Goal: Information Seeking & Learning: Learn about a topic

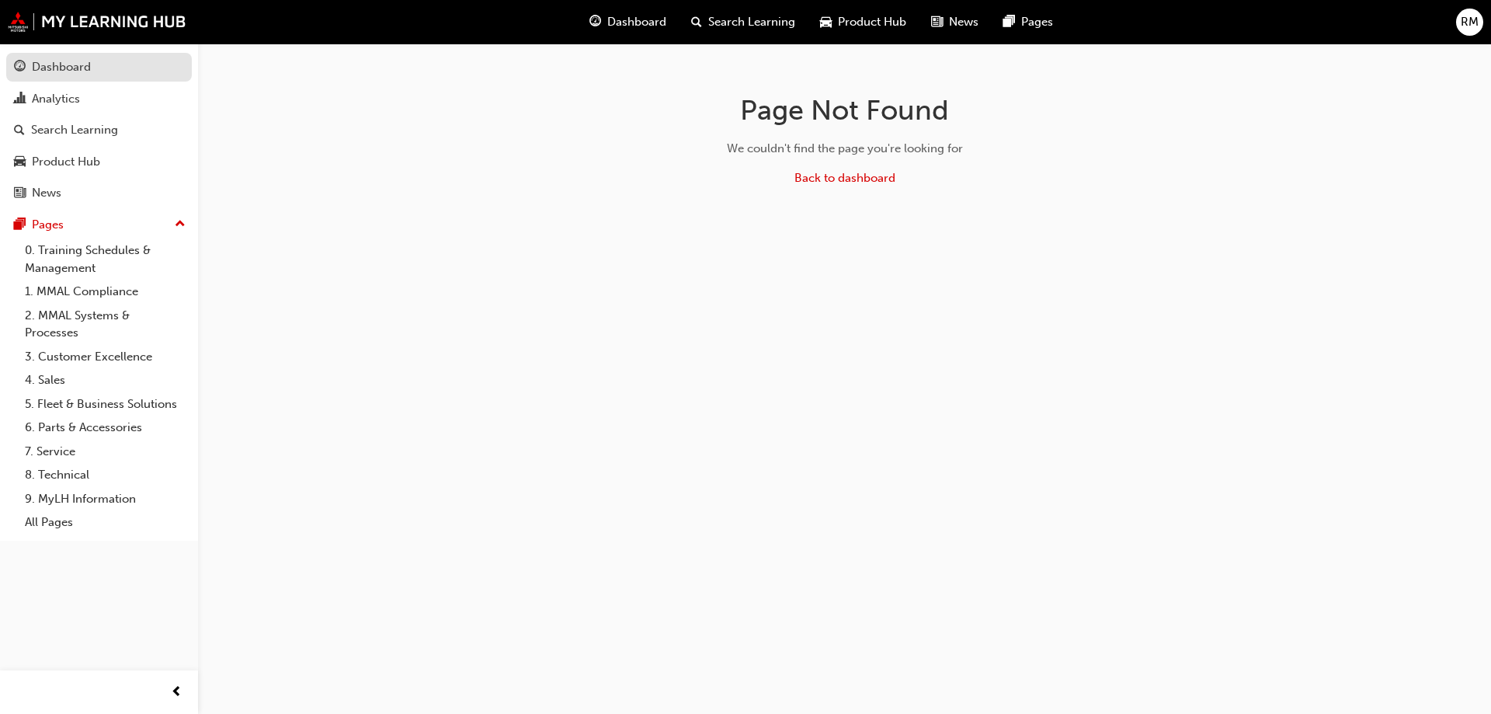
click at [54, 68] on div "Dashboard" at bounding box center [61, 67] width 59 height 18
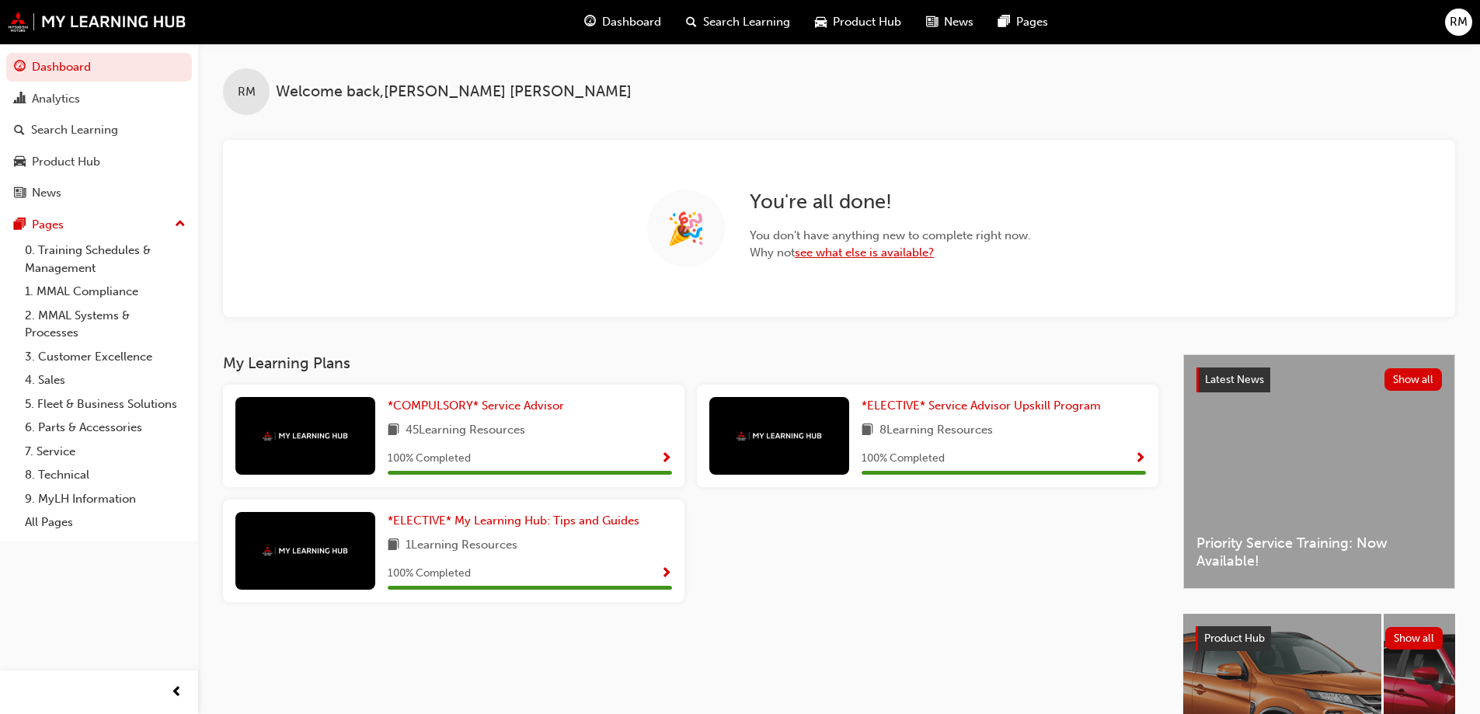
click at [840, 253] on link "see what else is available?" at bounding box center [864, 252] width 139 height 14
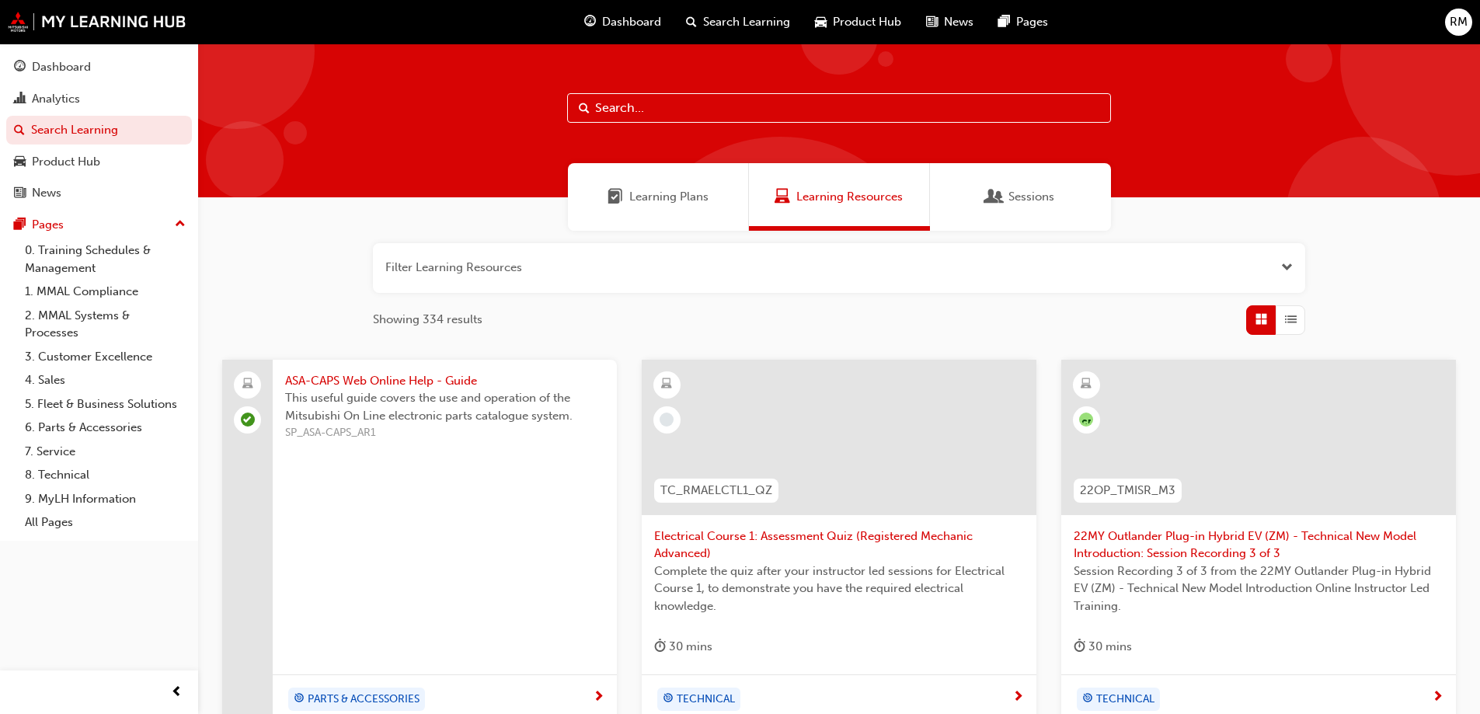
scroll to position [233, 0]
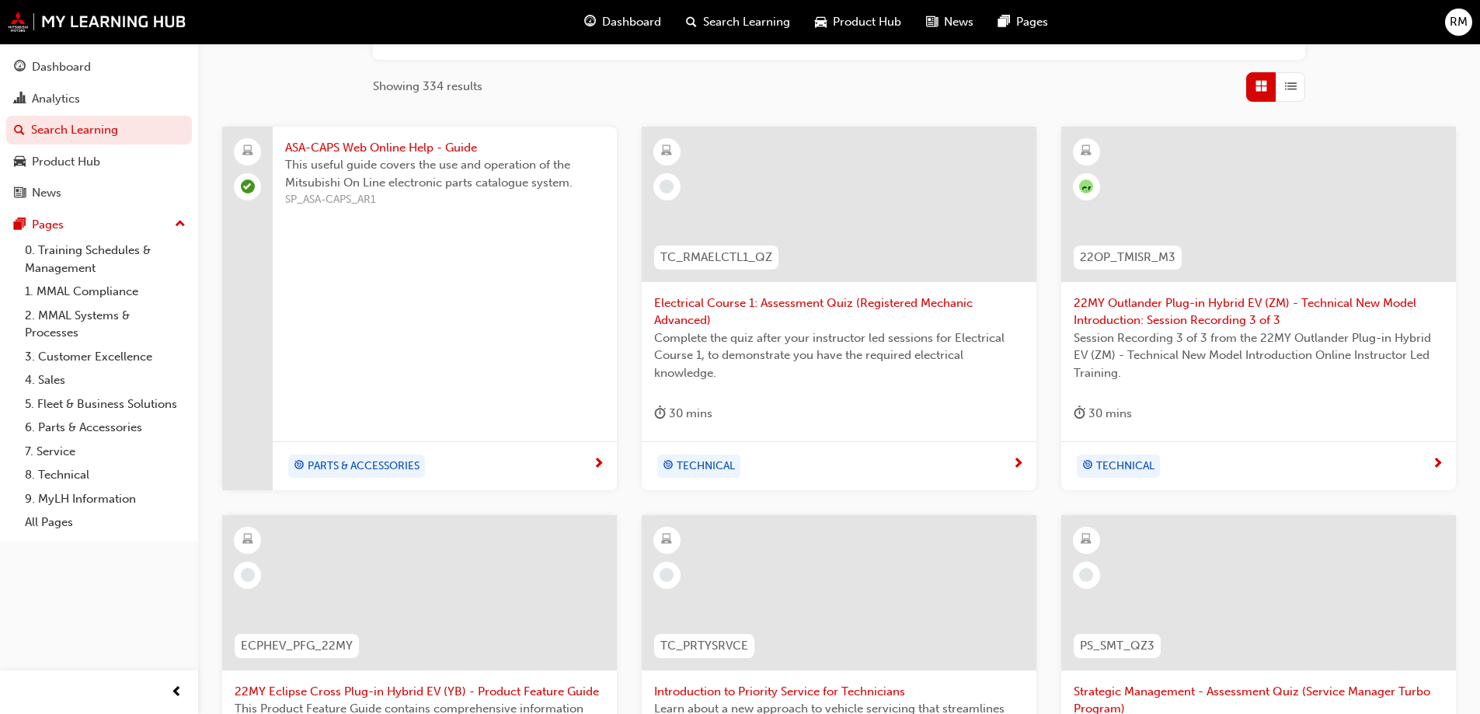
click at [773, 306] on span "Electrical Course 1: Assessment Quiz (Registered Mechanic Advanced)" at bounding box center [839, 311] width 370 height 35
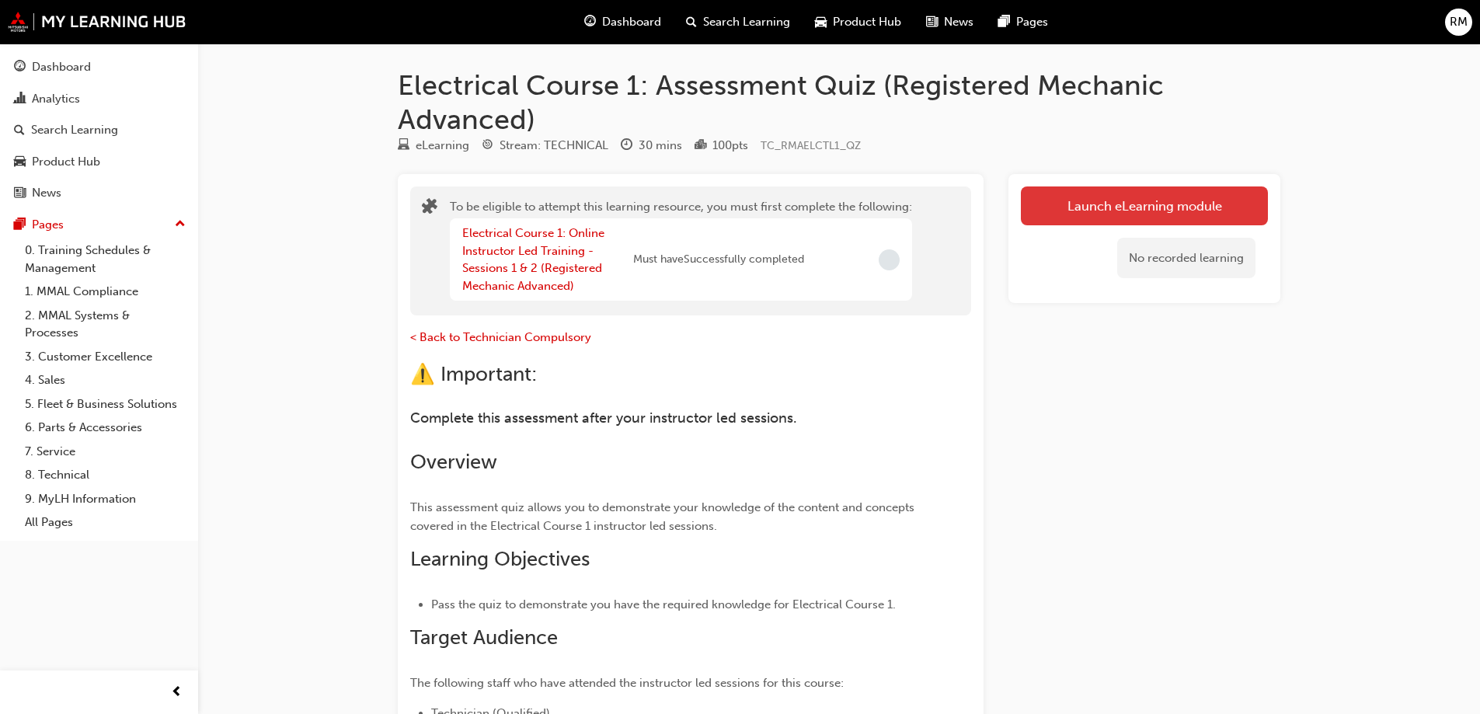
click at [1144, 210] on button "Launch eLearning module" at bounding box center [1144, 205] width 247 height 39
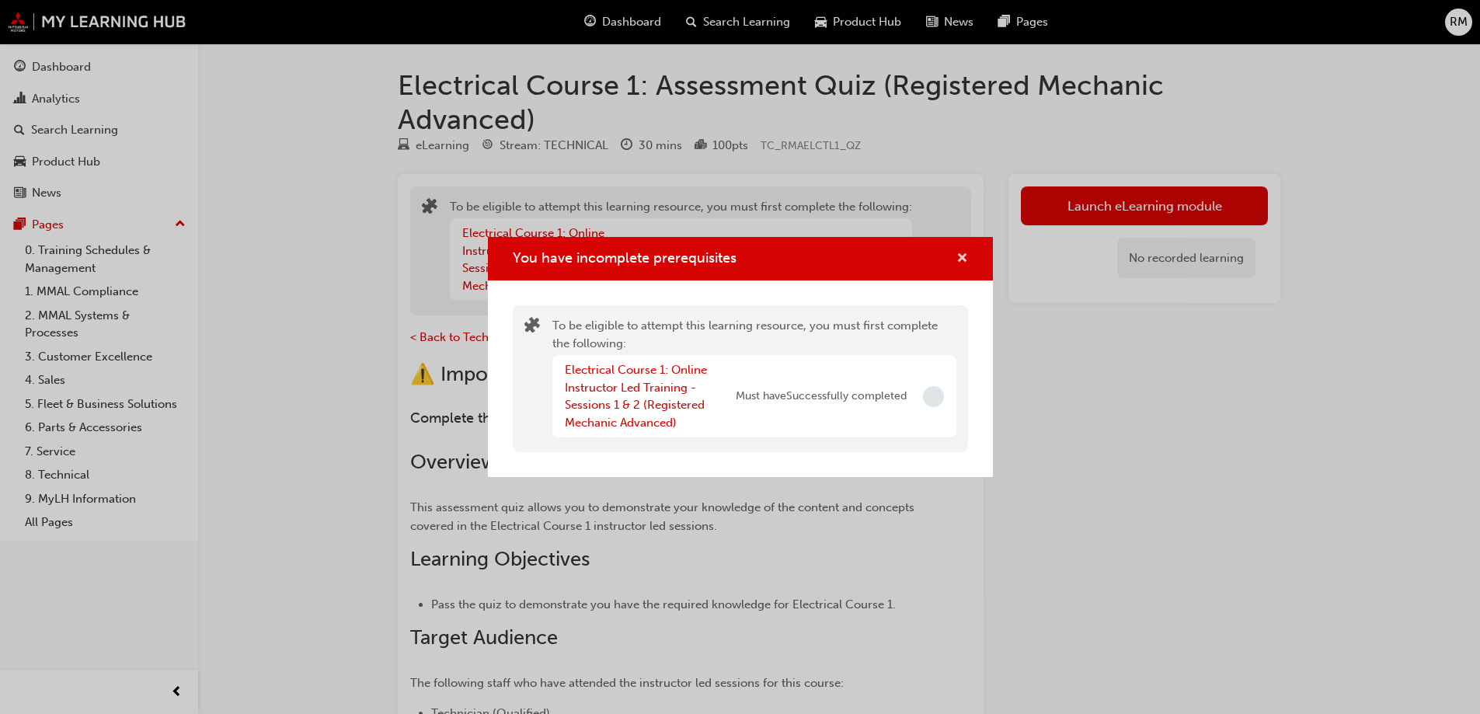
drag, startPoint x: 961, startPoint y: 256, endPoint x: 972, endPoint y: 253, distance: 11.1
click at [961, 255] on span "cross-icon" at bounding box center [962, 259] width 12 height 14
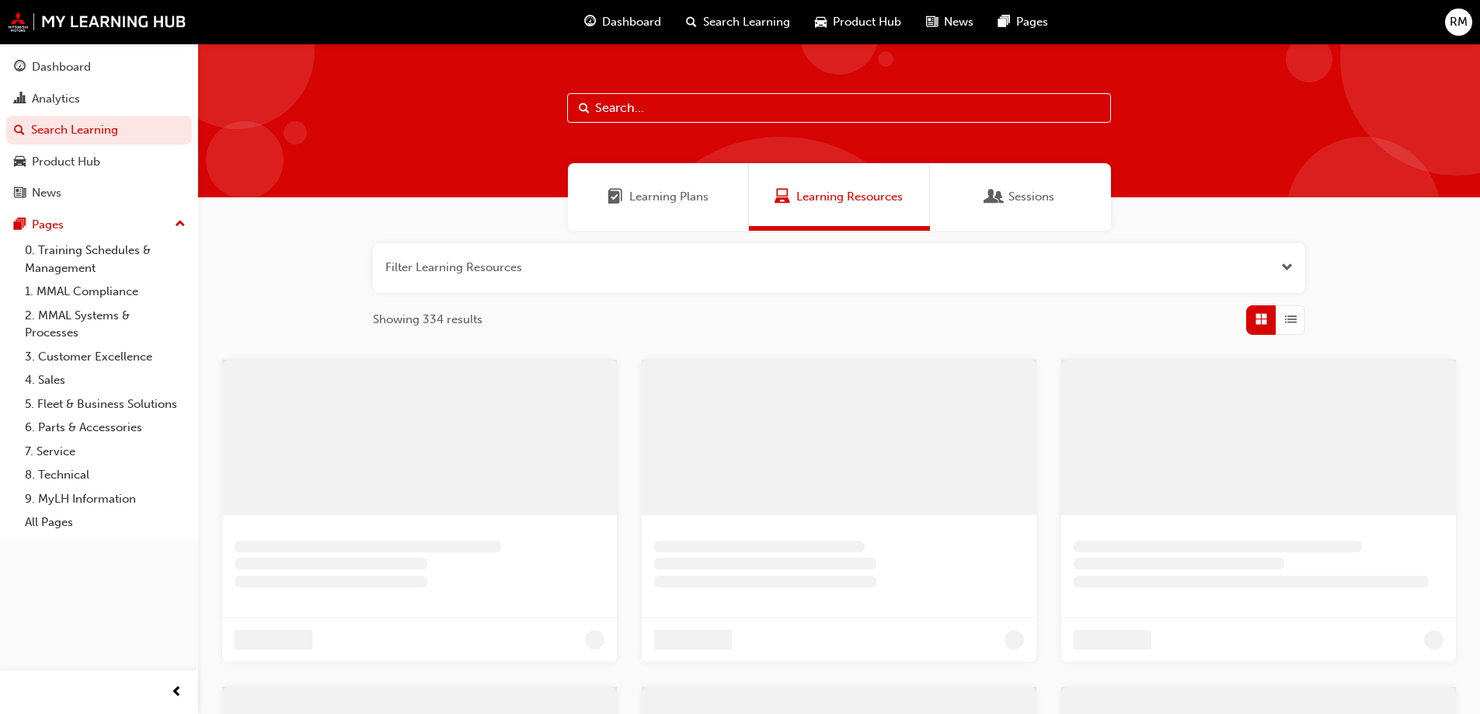
scroll to position [233, 0]
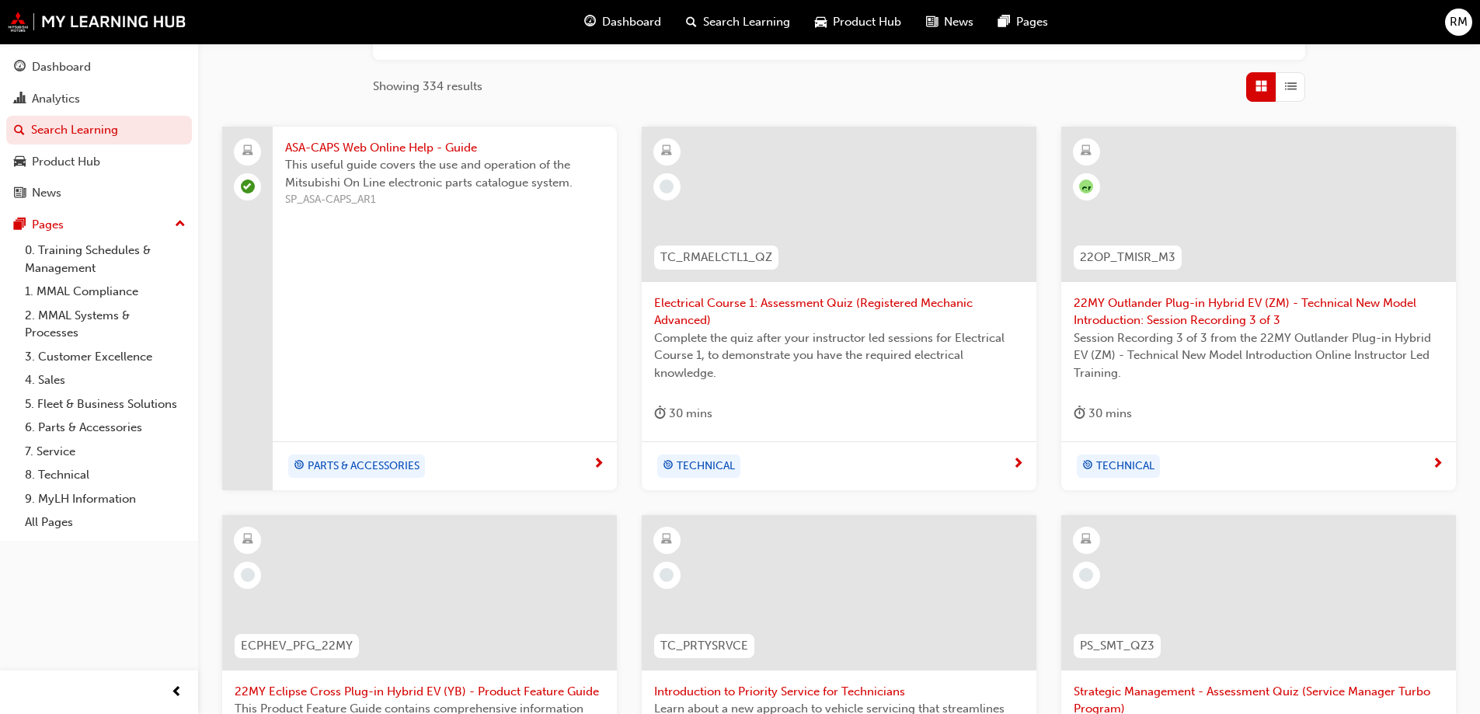
click at [1177, 309] on span "22MY Outlander Plug-in Hybrid EV (ZM) - Technical New Model Introduction: Sessi…" at bounding box center [1258, 311] width 370 height 35
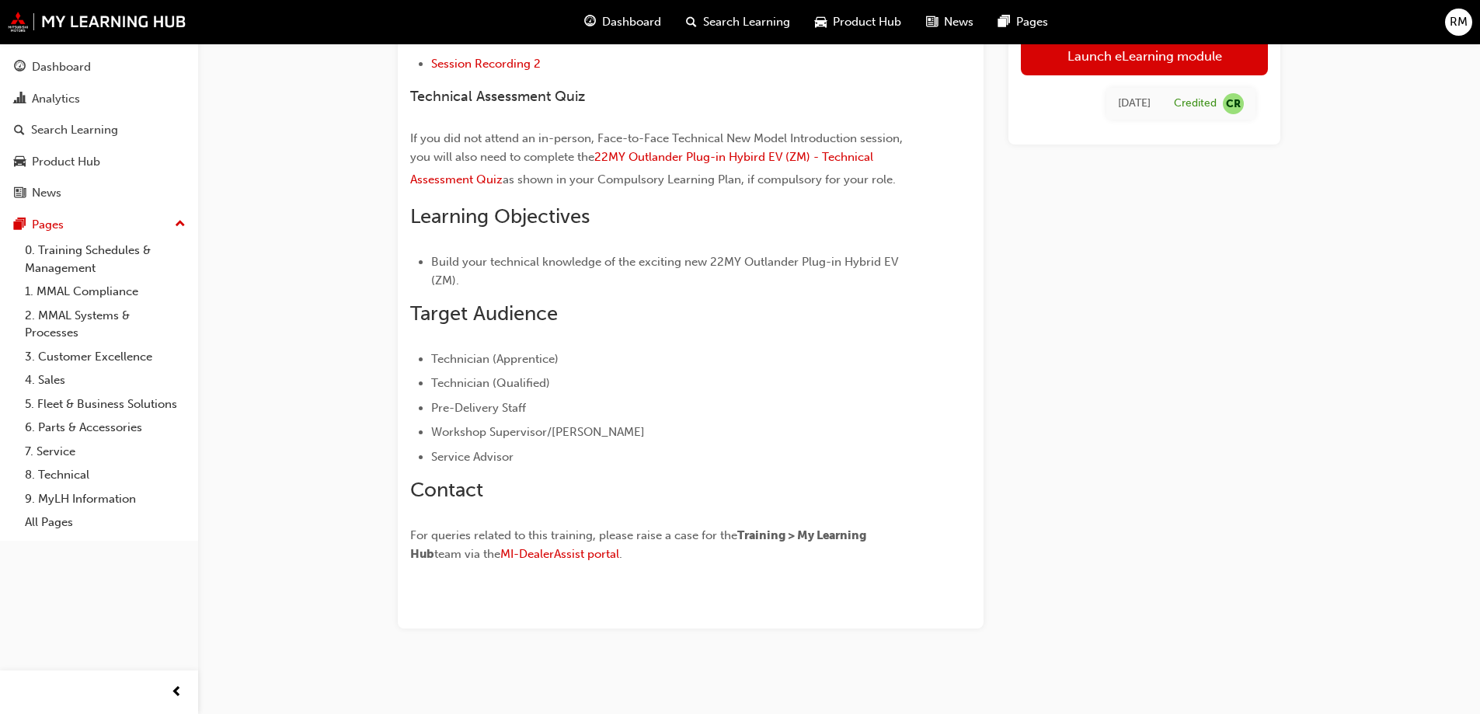
scroll to position [524, 0]
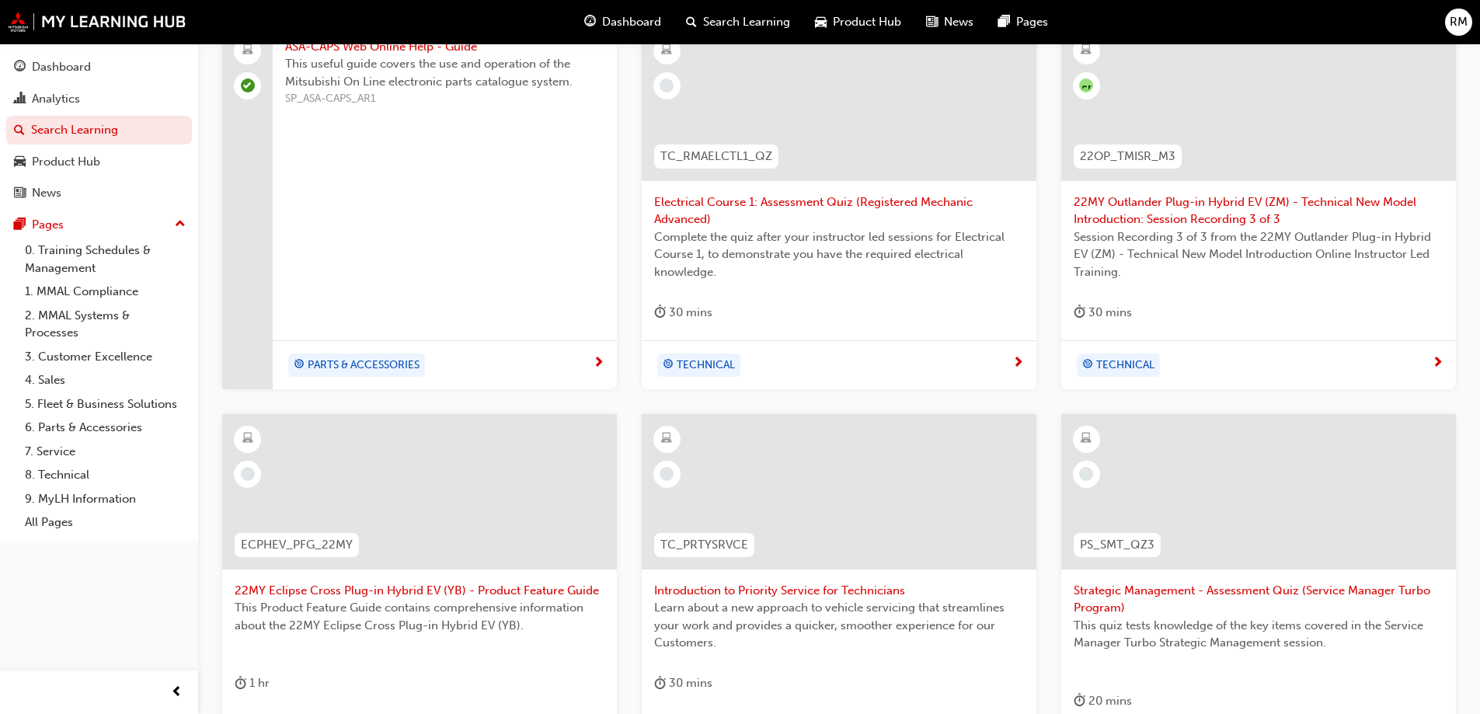
scroll to position [588, 0]
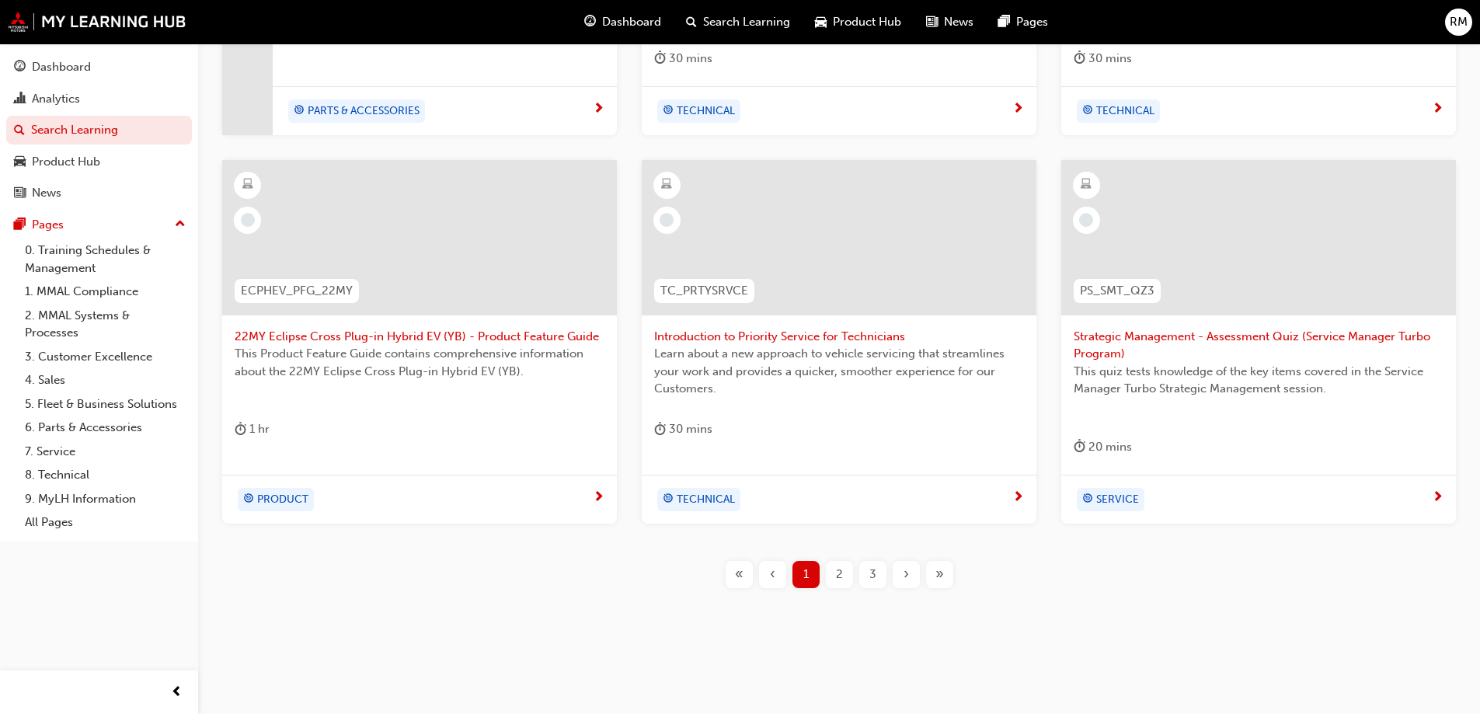
click at [789, 336] on span "Introduction to Priority Service for Technicians" at bounding box center [839, 337] width 370 height 18
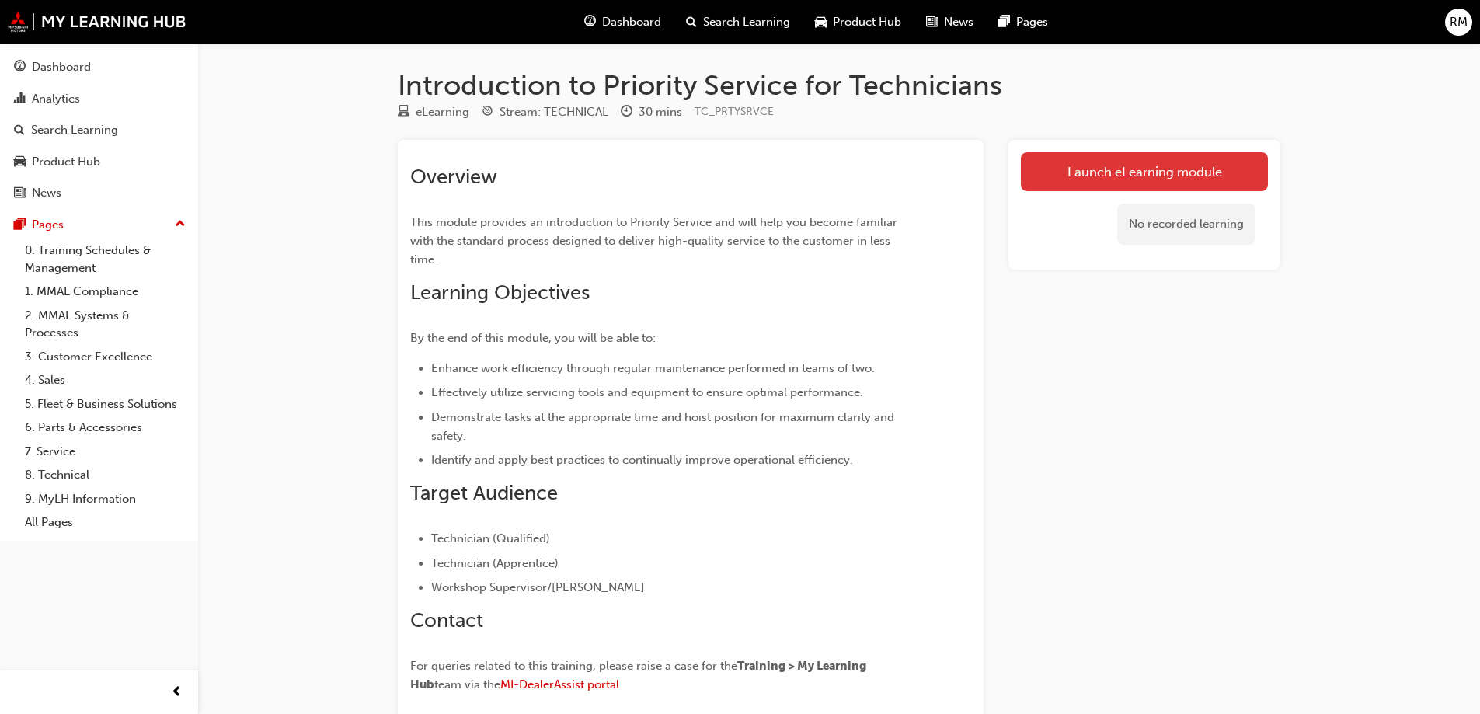
click at [1117, 174] on link "Launch eLearning module" at bounding box center [1144, 171] width 247 height 39
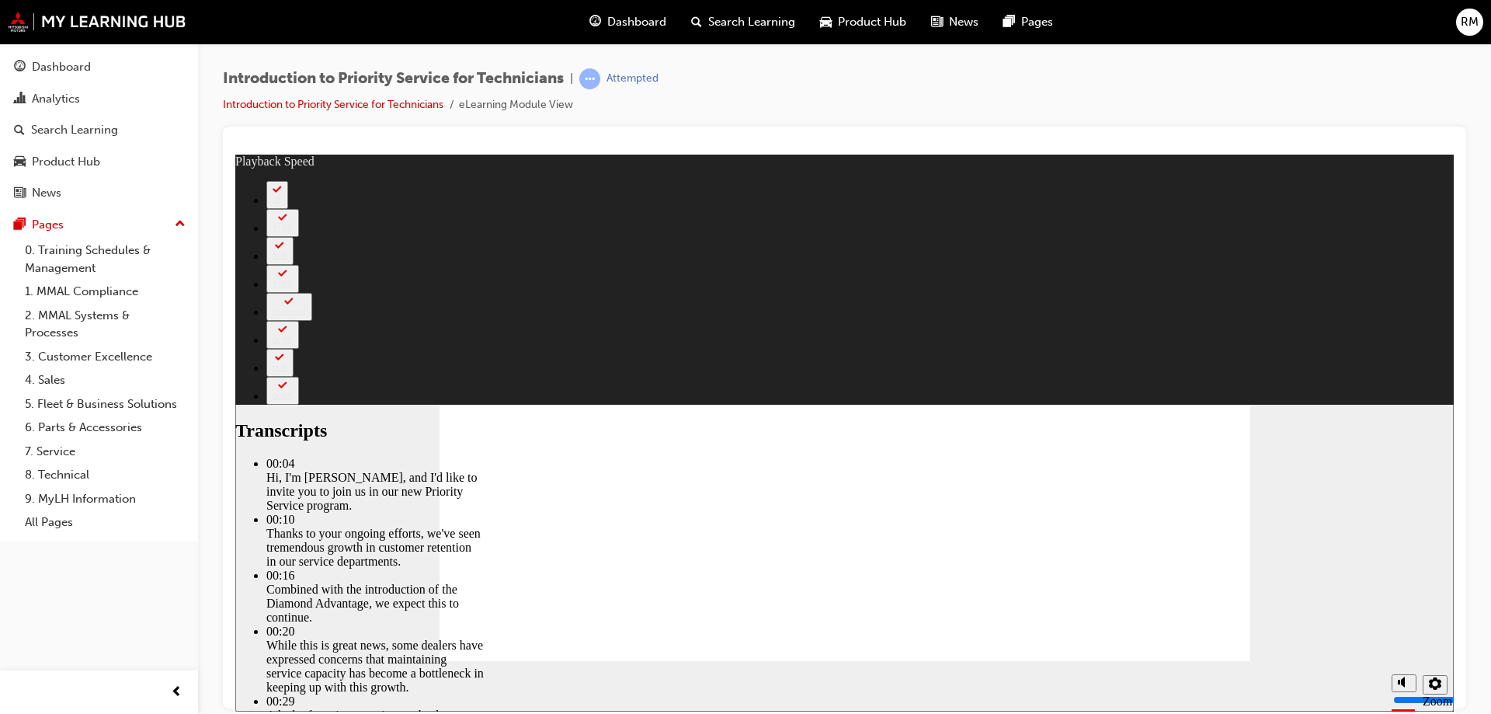
type input "127"
